Goal: Navigation & Orientation: Find specific page/section

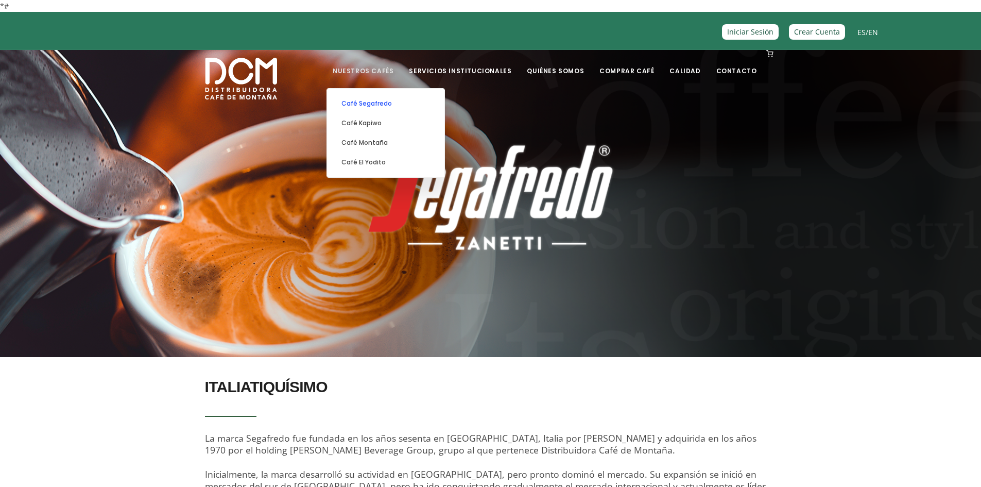
click at [383, 101] on link "Café Segafredo" at bounding box center [385, 104] width 107 height 20
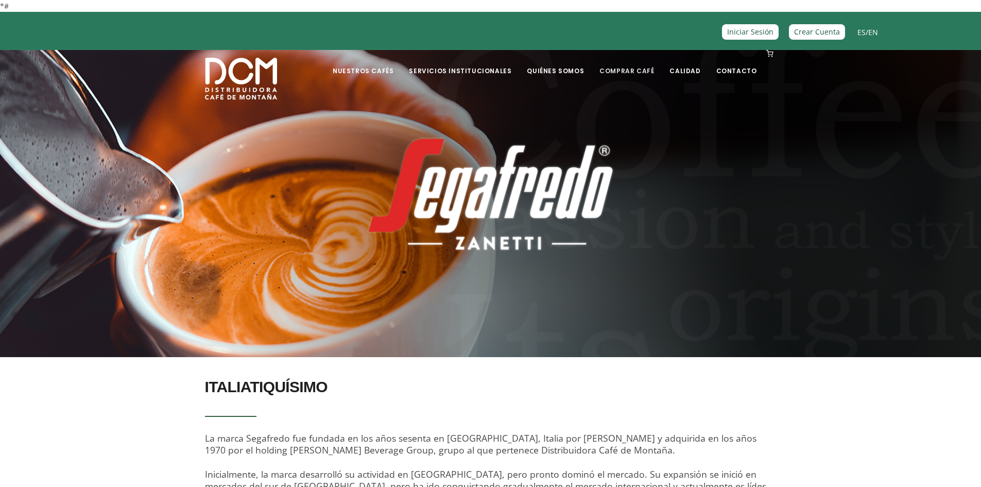
click at [633, 72] on link "Comprar Café" at bounding box center [626, 63] width 67 height 24
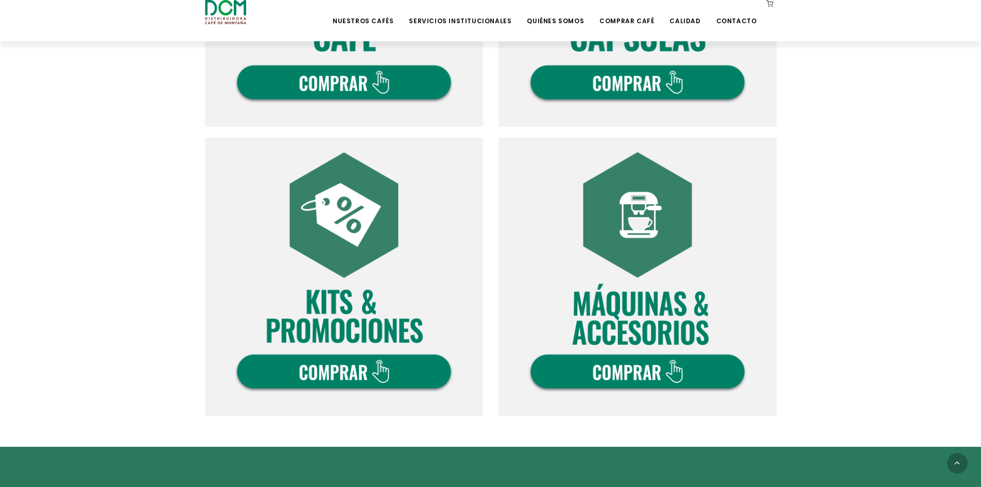
scroll to position [541, 0]
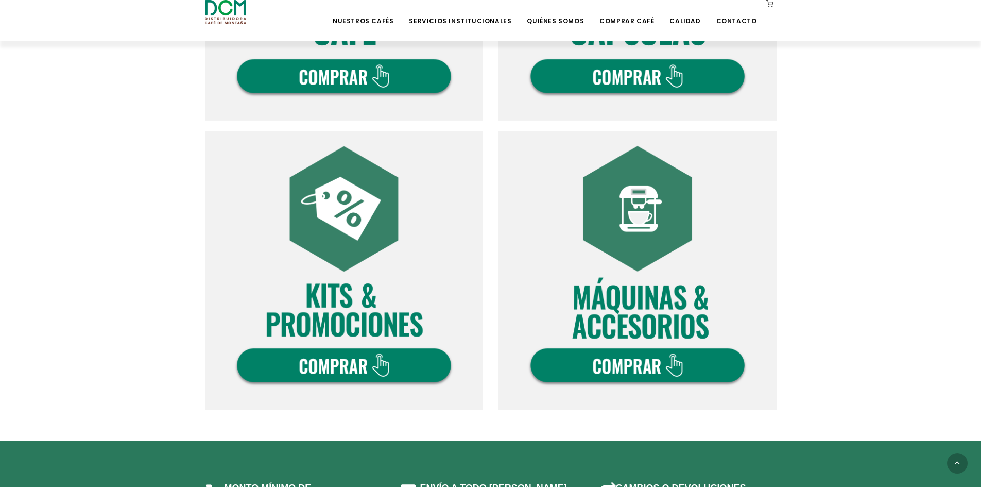
click at [616, 366] on img at bounding box center [638, 270] width 278 height 278
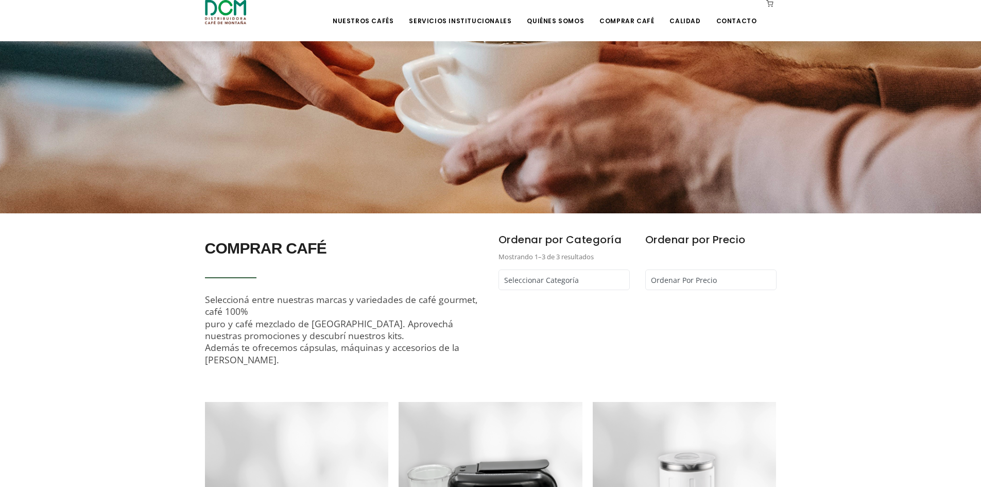
scroll to position [139, 0]
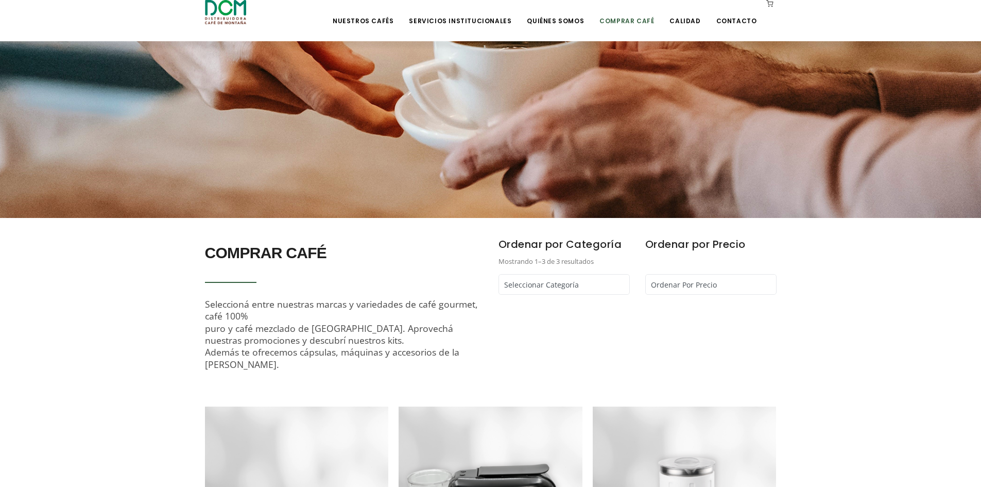
click at [634, 15] on link "Comprar Café" at bounding box center [626, 13] width 67 height 24
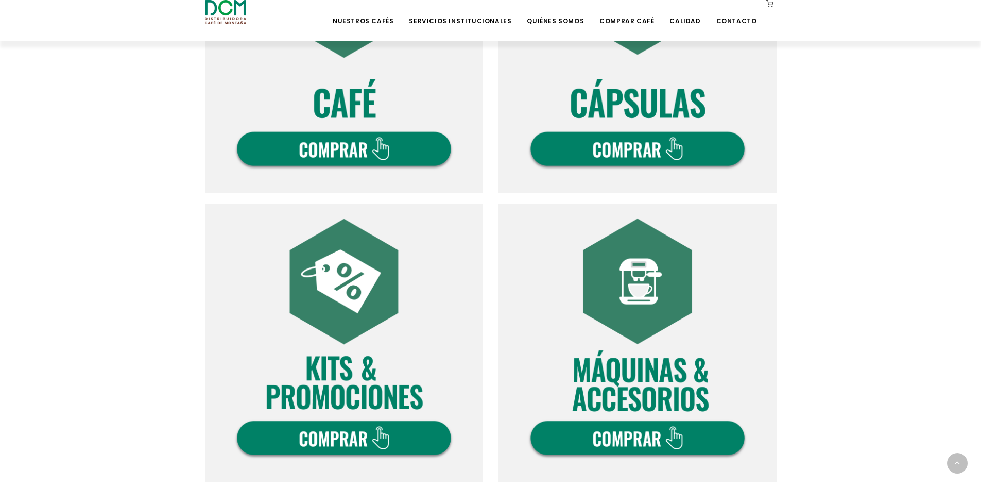
scroll to position [464, 0]
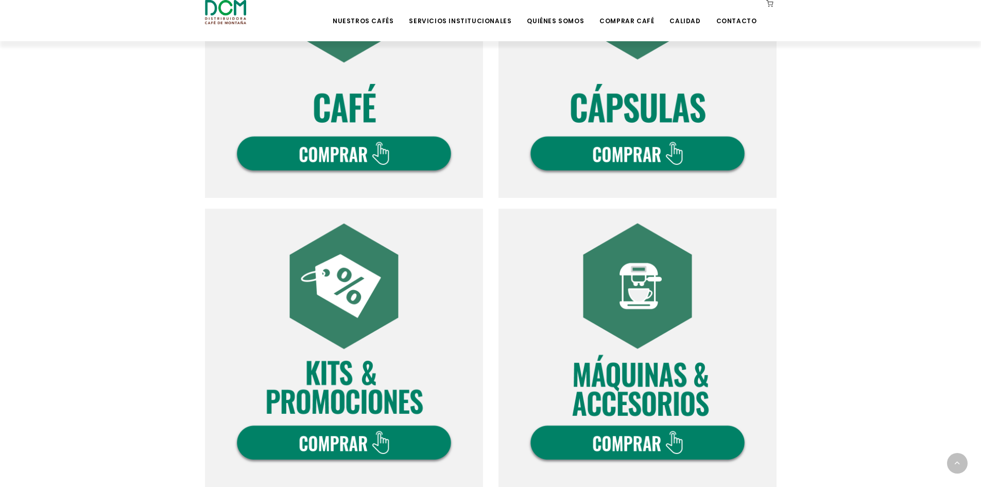
click at [644, 149] on img at bounding box center [638, 59] width 278 height 278
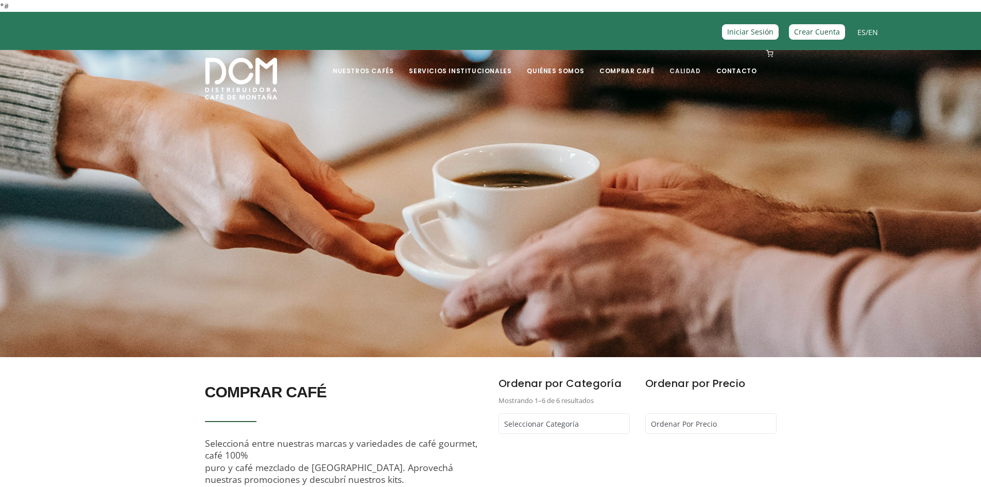
click at [693, 73] on link "Calidad" at bounding box center [684, 63] width 43 height 24
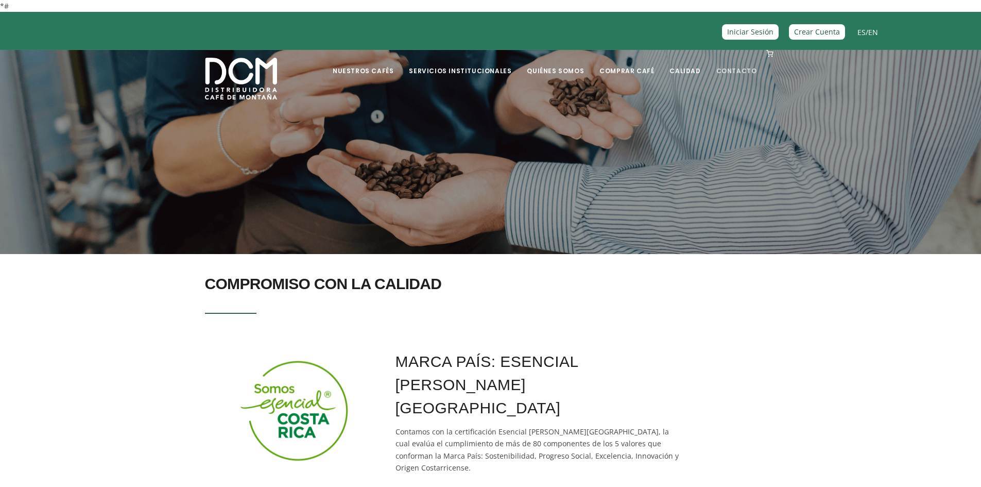
click at [741, 65] on link "Contacto" at bounding box center [736, 63] width 53 height 24
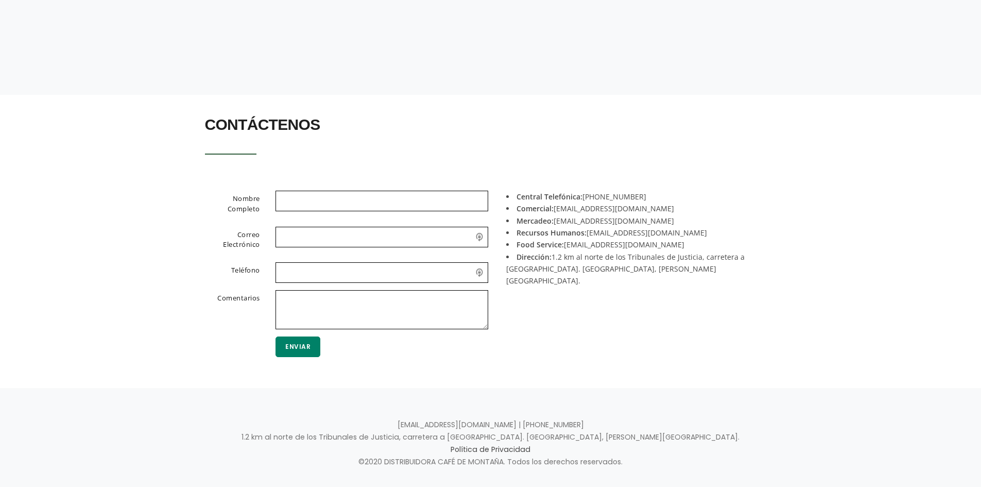
scroll to position [180, 0]
